Goal: Information Seeking & Learning: Find specific page/section

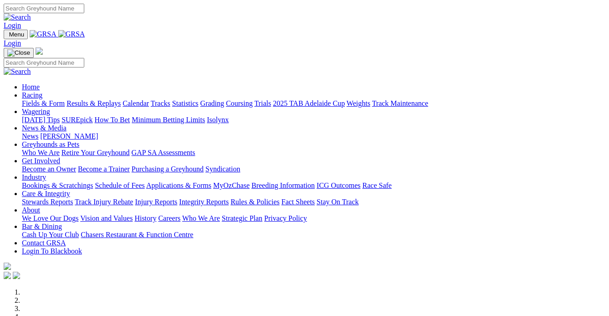
click at [271, 99] on link "Trials" at bounding box center [262, 103] width 17 height 8
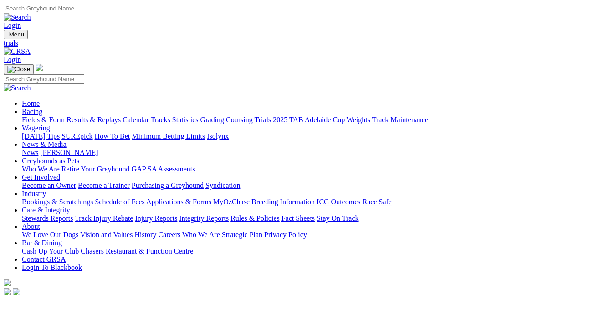
click at [31, 47] on img at bounding box center [17, 51] width 27 height 8
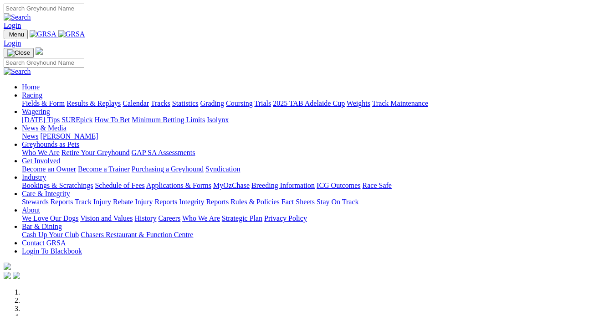
click at [120, 99] on link "Results & Replays" at bounding box center [93, 103] width 54 height 8
